Goal: Find contact information: Find contact information

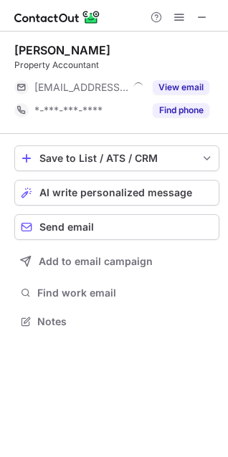
scroll to position [312, 228]
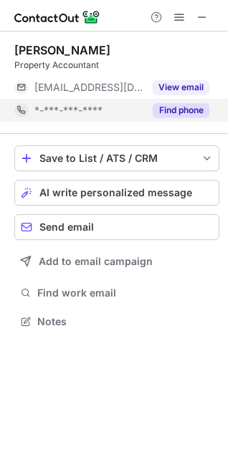
click at [179, 108] on button "Find phone" at bounding box center [181, 110] width 57 height 14
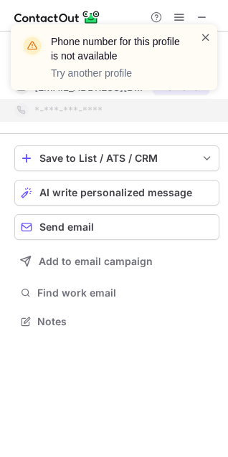
click at [207, 37] on span at bounding box center [205, 37] width 11 height 14
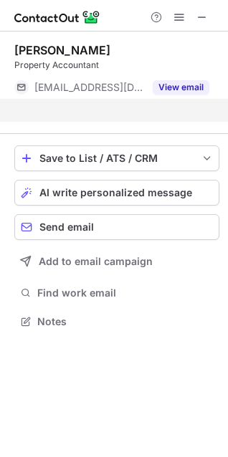
scroll to position [289, 228]
click at [180, 85] on button "View email" at bounding box center [181, 87] width 57 height 14
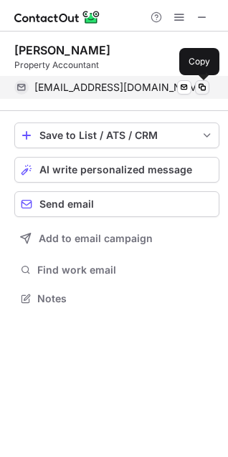
click at [200, 89] on span at bounding box center [201, 87] width 11 height 11
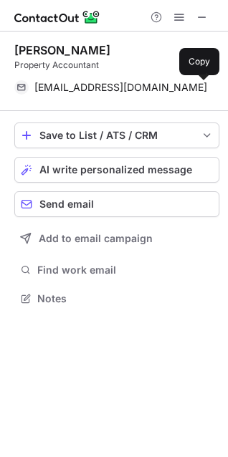
click at [193, 11] on div at bounding box center [179, 17] width 69 height 17
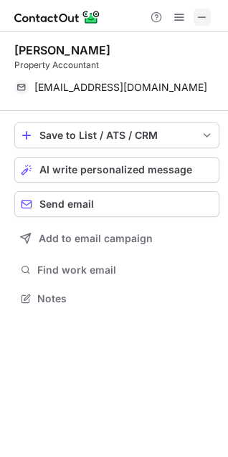
click at [205, 12] on span at bounding box center [201, 16] width 11 height 11
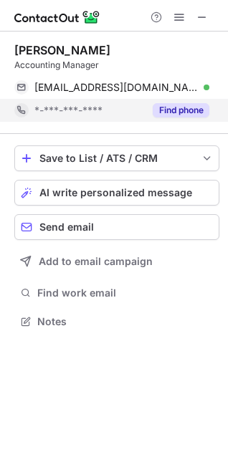
scroll to position [312, 228]
click at [175, 107] on button "Find phone" at bounding box center [181, 110] width 57 height 14
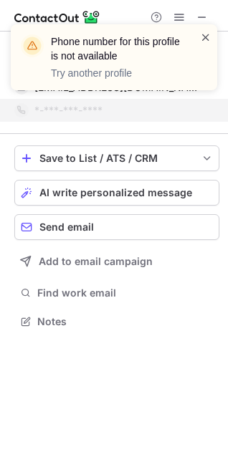
click at [205, 37] on span at bounding box center [205, 37] width 11 height 14
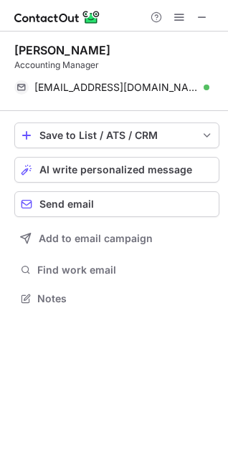
scroll to position [289, 228]
click at [205, 14] on span at bounding box center [201, 16] width 11 height 11
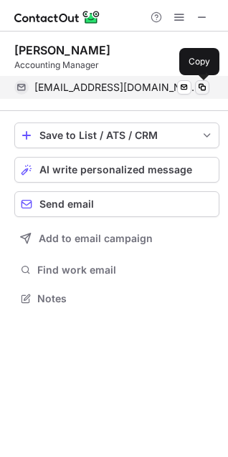
click at [202, 87] on span at bounding box center [201, 87] width 11 height 11
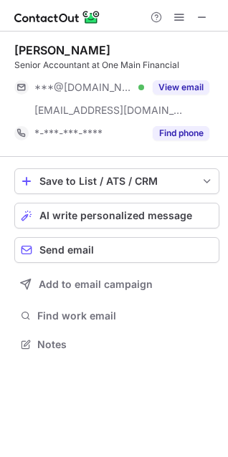
scroll to position [334, 228]
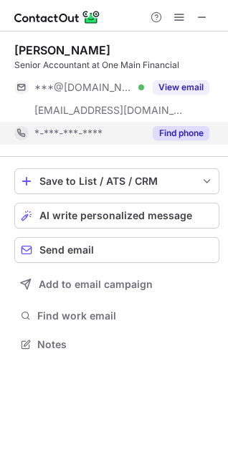
click at [176, 135] on button "Find phone" at bounding box center [181, 133] width 57 height 14
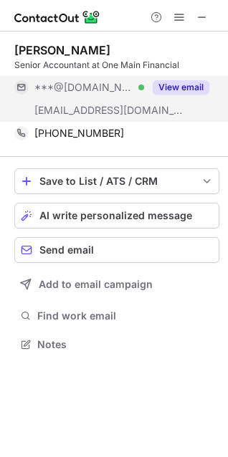
click at [178, 83] on button "View email" at bounding box center [181, 87] width 57 height 14
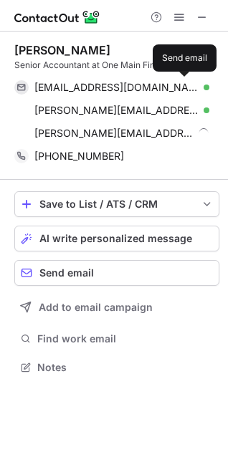
scroll to position [357, 228]
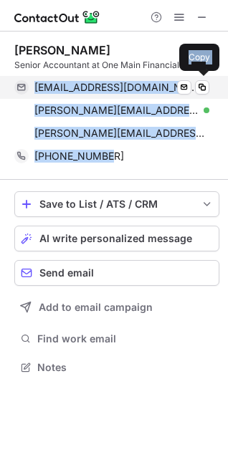
drag, startPoint x: 118, startPoint y: 160, endPoint x: 16, endPoint y: 82, distance: 129.2
click at [16, 82] on div "[PERSON_NAME] Senior Accountant at One Main Financial [EMAIL_ADDRESS][DOMAIN_NA…" at bounding box center [116, 105] width 205 height 125
copy div "[EMAIL_ADDRESS][DOMAIN_NAME] Verified Send email Copy [PERSON_NAME][EMAIL_ADDRE…"
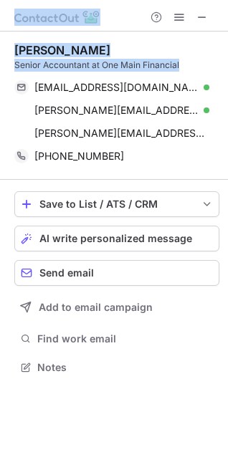
drag, startPoint x: 184, startPoint y: 68, endPoint x: -34, endPoint y: 57, distance: 218.0
click at [0, 57] on html "Cameron Pace Senior Accountant at One Main Financial pacecameron@gmail.com Veri…" at bounding box center [114, 228] width 228 height 457
copy div "Cameron Pace Senior Accountant at One Main Financial"
click at [118, 62] on div "Senior Accountant at One Main Financial" at bounding box center [116, 65] width 205 height 13
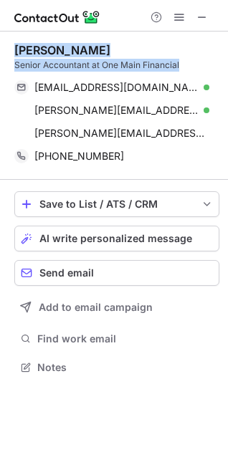
drag, startPoint x: 163, startPoint y: 67, endPoint x: 9, endPoint y: 47, distance: 156.0
click at [9, 47] on div "Cameron Pace Senior Accountant at One Main Financial pacecameron@gmail.com Veri…" at bounding box center [114, 210] width 228 height 357
copy div "Cameron Pace Senior Accountant at One Main Financial"
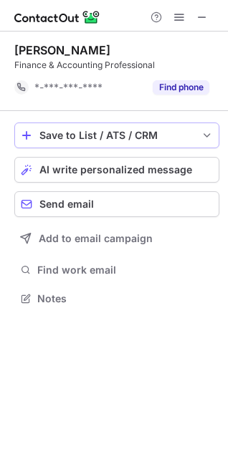
scroll to position [289, 228]
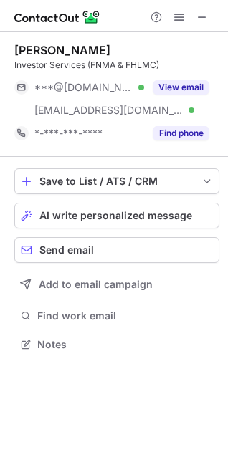
scroll to position [334, 228]
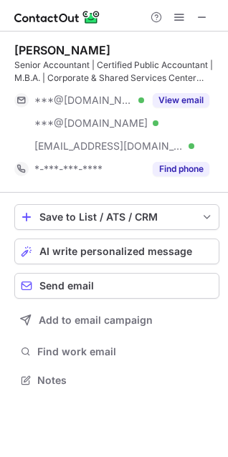
scroll to position [370, 228]
click at [79, 45] on div "Addison Carey III" at bounding box center [62, 50] width 96 height 14
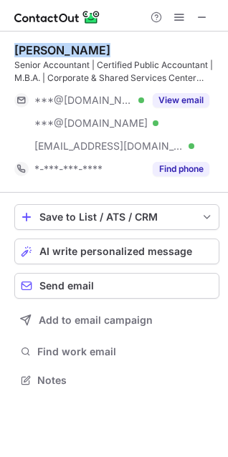
click at [78, 45] on div "Addison Carey III" at bounding box center [62, 50] width 96 height 14
copy div "Addison Carey III"
click at [64, 47] on div "Addison Carey III" at bounding box center [62, 50] width 96 height 14
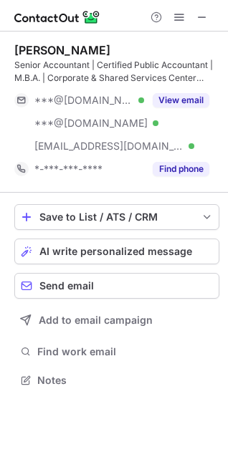
click at [64, 47] on div "Addison Carey III" at bounding box center [62, 50] width 96 height 14
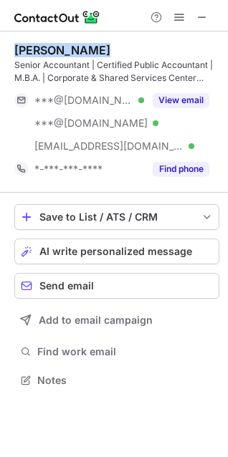
click at [64, 47] on div "Addison Carey III" at bounding box center [62, 50] width 96 height 14
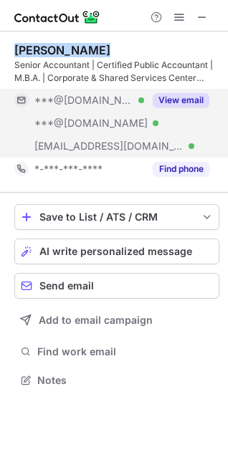
click at [180, 97] on button "View email" at bounding box center [181, 100] width 57 height 14
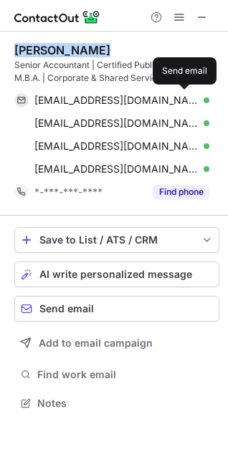
scroll to position [393, 228]
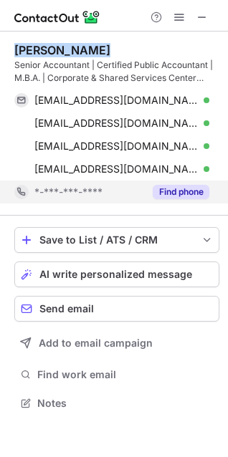
click at [178, 191] on button "Find phone" at bounding box center [181, 192] width 57 height 14
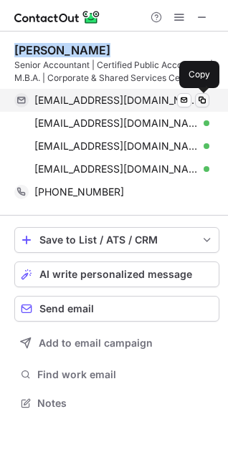
drag, startPoint x: 202, startPoint y: 99, endPoint x: 225, endPoint y: 106, distance: 24.0
click at [202, 99] on span at bounding box center [201, 100] width 11 height 11
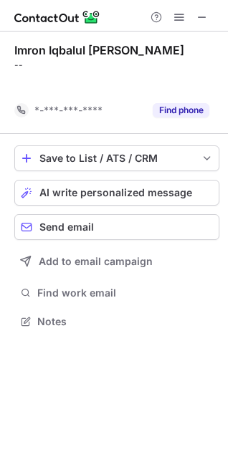
scroll to position [289, 228]
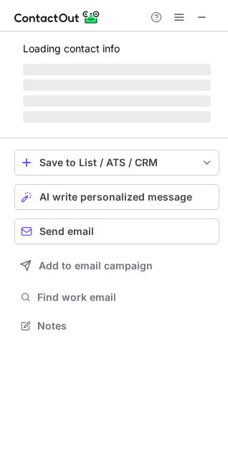
scroll to position [334, 228]
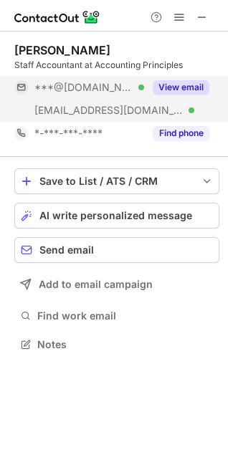
click at [183, 87] on button "View email" at bounding box center [181, 87] width 57 height 14
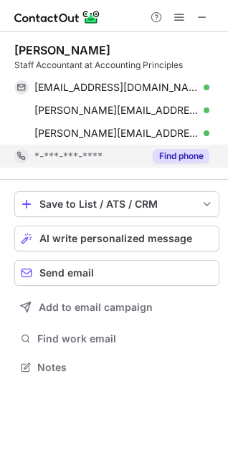
click at [165, 153] on button "Find phone" at bounding box center [181, 156] width 57 height 14
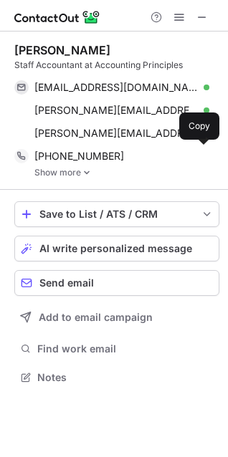
scroll to position [367, 228]
click at [55, 173] on link "Show more" at bounding box center [126, 173] width 185 height 10
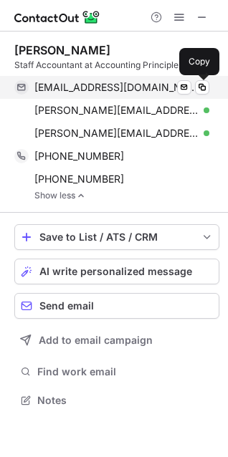
drag, startPoint x: 206, startPoint y: 87, endPoint x: 227, endPoint y: 93, distance: 22.2
click at [206, 87] on span at bounding box center [201, 87] width 11 height 11
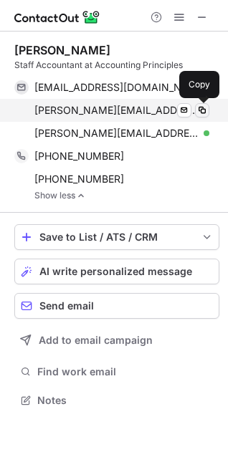
click at [206, 110] on span at bounding box center [201, 110] width 11 height 11
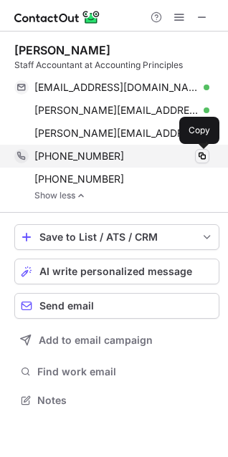
click at [204, 158] on span at bounding box center [201, 155] width 11 height 11
click at [198, 152] on span at bounding box center [201, 155] width 11 height 11
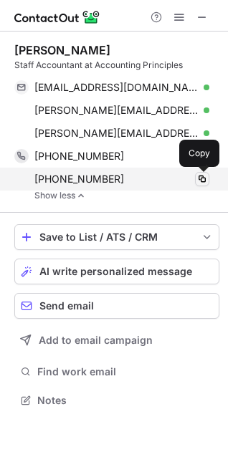
click at [199, 175] on span at bounding box center [201, 178] width 11 height 11
